Goal: Information Seeking & Learning: Check status

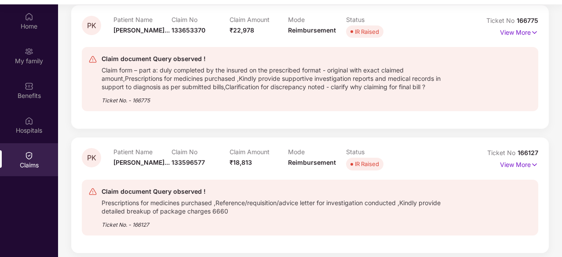
scroll to position [49, 0]
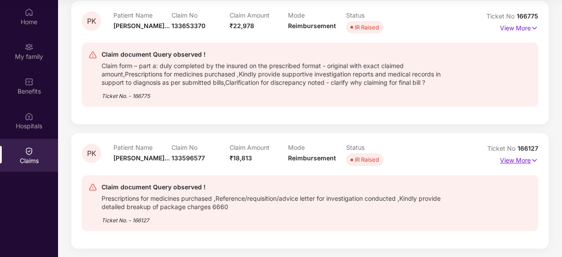
click at [511, 164] on p "View More" at bounding box center [519, 160] width 38 height 12
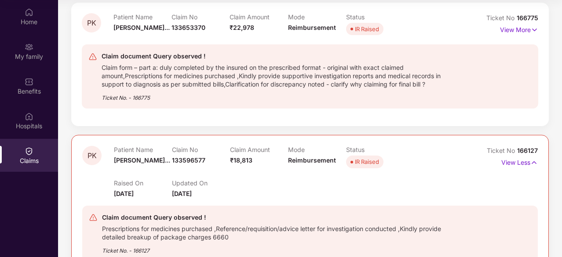
scroll to position [84, 0]
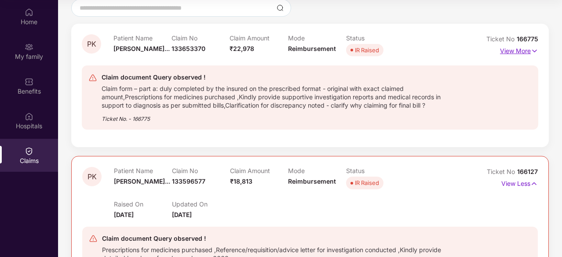
click at [512, 52] on p "View More" at bounding box center [519, 50] width 38 height 12
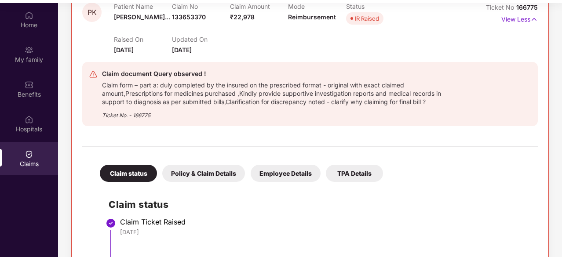
scroll to position [161, 0]
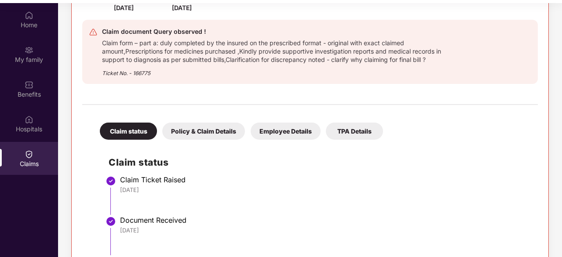
click at [197, 127] on div "Policy & Claim Details" at bounding box center [203, 131] width 83 height 17
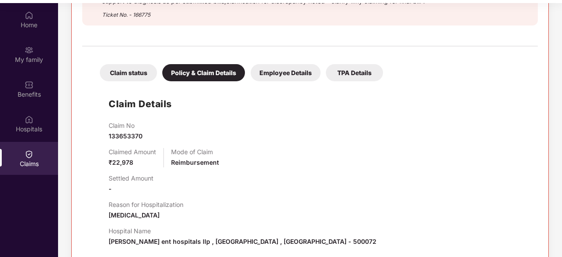
scroll to position [180, 0]
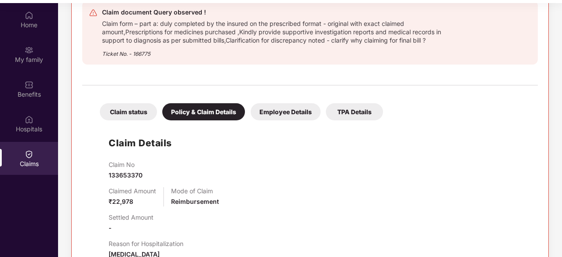
click at [284, 117] on div "Employee Details" at bounding box center [286, 111] width 70 height 17
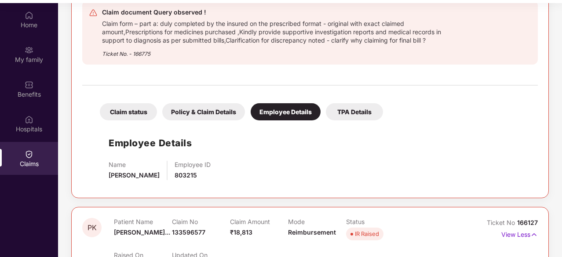
click at [352, 110] on div "TPA Details" at bounding box center [354, 111] width 57 height 17
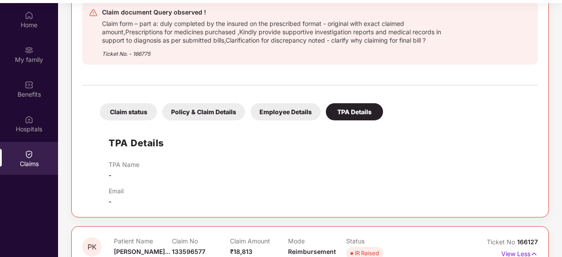
click at [210, 106] on div "Policy & Claim Details" at bounding box center [203, 111] width 83 height 17
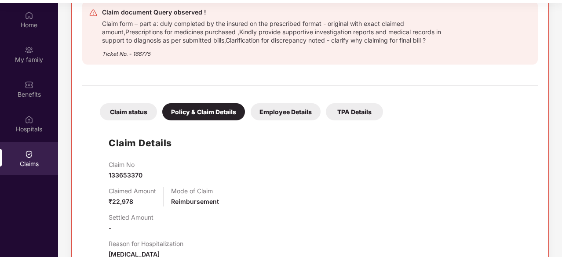
click at [134, 114] on div "Claim status" at bounding box center [128, 111] width 57 height 17
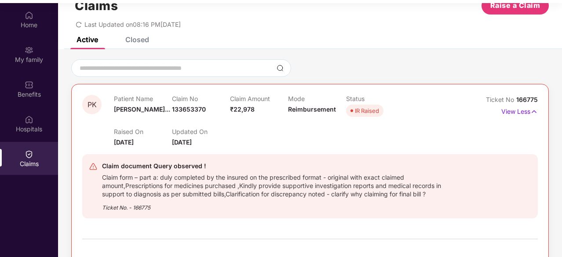
scroll to position [27, 0]
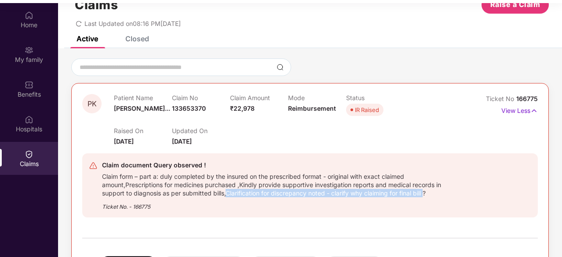
drag, startPoint x: 227, startPoint y: 194, endPoint x: 427, endPoint y: 191, distance: 199.8
click at [427, 191] on div "Claim form – part a: duly completed by the insured on the prescribed format - o…" at bounding box center [280, 184] width 356 height 27
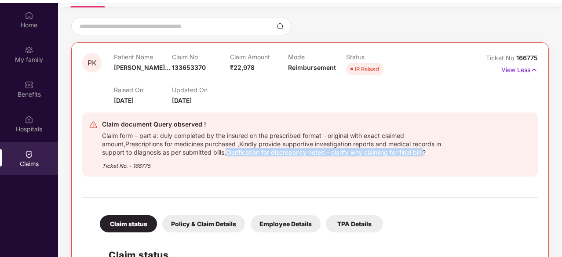
scroll to position [69, 0]
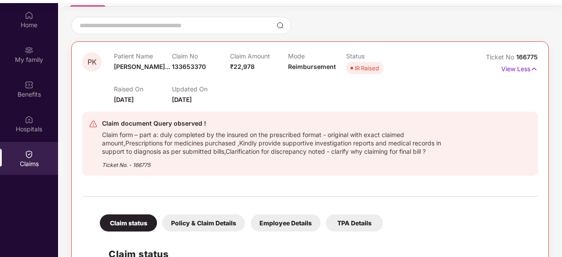
click at [350, 181] on div "Claim document Query observed ! Claim form – part a: duly completed by the insu…" at bounding box center [310, 144] width 456 height 78
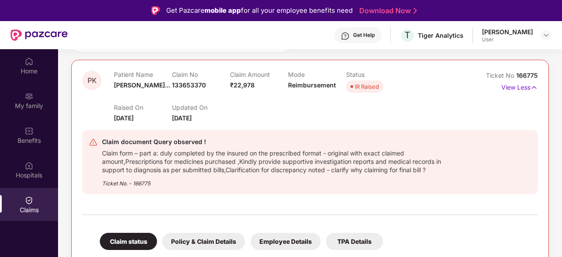
scroll to position [106, 0]
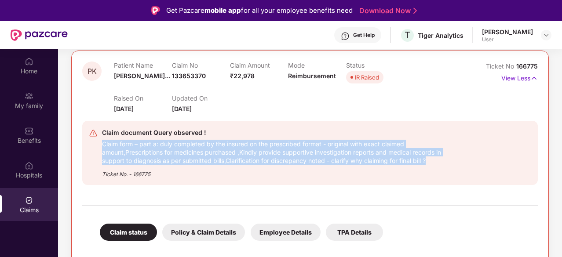
drag, startPoint x: 101, startPoint y: 144, endPoint x: 436, endPoint y: 159, distance: 334.7
click at [436, 159] on div "Claim document Query observed ! Claim form – part a: duly completed by the insu…" at bounding box center [273, 153] width 369 height 51
copy div "Claim form – part a: duly completed by the insured on the prescribed format - o…"
